Goal: Task Accomplishment & Management: Complete application form

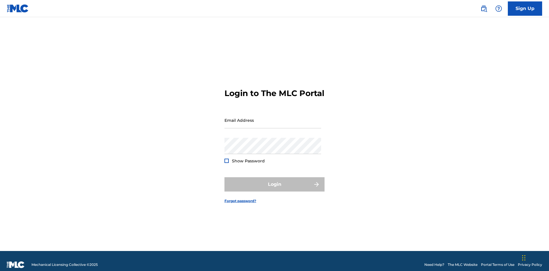
scroll to position [7, 0]
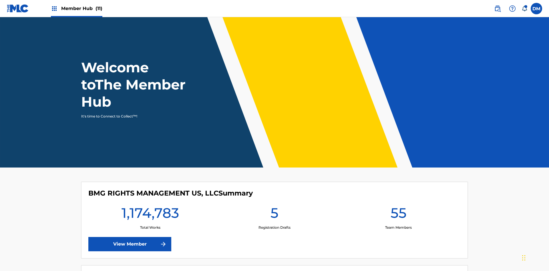
click at [81, 8] on span "Member Hub (11)" at bounding box center [81, 8] width 41 height 7
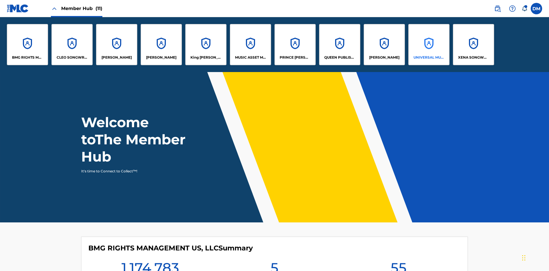
click at [428, 57] on p "UNIVERSAL MUSIC PUB GROUP" at bounding box center [428, 57] width 31 height 5
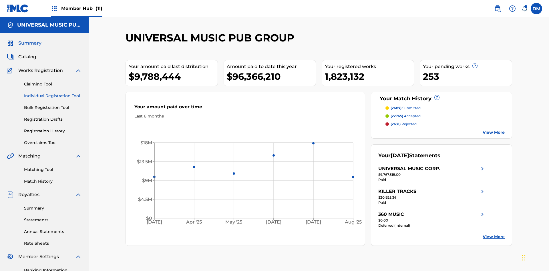
click at [53, 93] on link "Individual Registration Tool" at bounding box center [53, 96] width 58 height 6
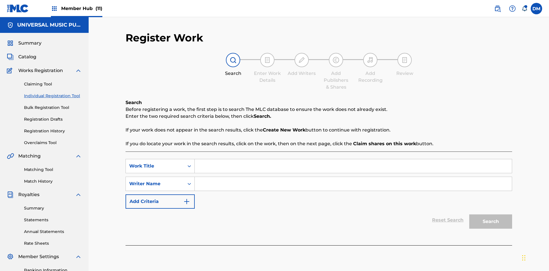
click at [353, 159] on input "Search Form" at bounding box center [353, 166] width 317 height 14
type input "Save at Work Details Page Prior to Adding Work Details"
click at [353, 177] on input "Search Form" at bounding box center [353, 184] width 317 height 14
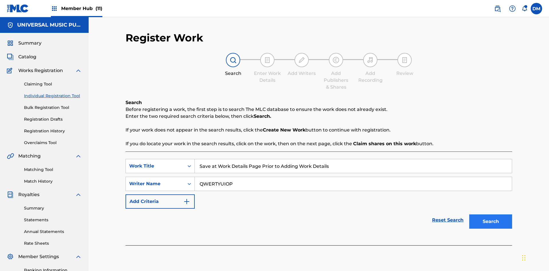
type input "QWERTYUIOP"
click at [490, 214] on button "Search" at bounding box center [490, 221] width 43 height 14
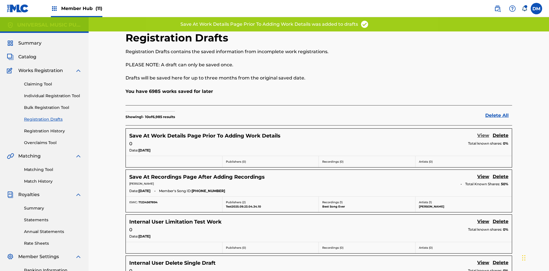
click at [483, 132] on link "View" at bounding box center [483, 136] width 12 height 8
